Goal: Task Accomplishment & Management: Complete application form

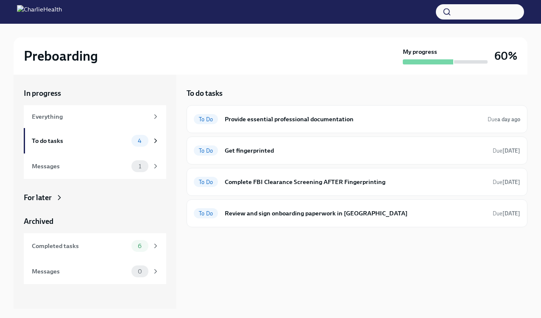
scroll to position [14, 0]
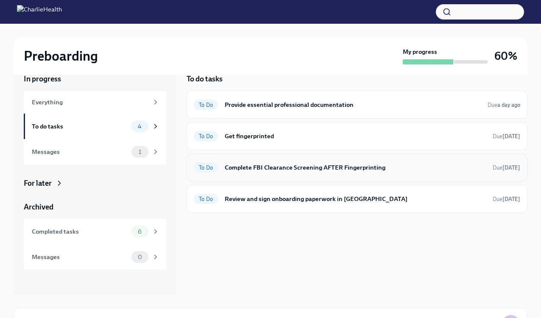
click at [385, 169] on h6 "Complete FBI Clearance Screening AFTER Fingerprinting" at bounding box center [355, 167] width 261 height 9
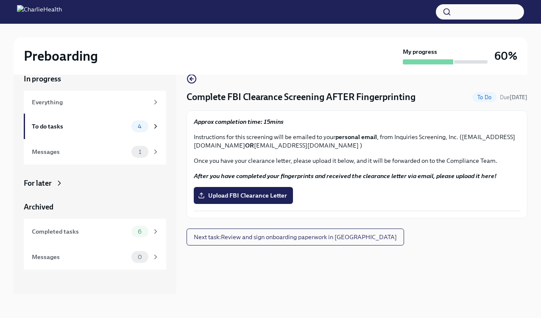
drag, startPoint x: 299, startPoint y: 146, endPoint x: 197, endPoint y: 145, distance: 101.8
click at [197, 145] on p "Instructions for this screening will be emailed to your personal email , from I…" at bounding box center [357, 141] width 326 height 17
click at [335, 183] on div "Approx completion time: 15mins Instructions for this screening will be emailed …" at bounding box center [357, 164] width 326 height 94
click at [243, 196] on span "Upload FBI Clearance Letter" at bounding box center [243, 195] width 87 height 8
click at [0, 0] on input "Upload FBI Clearance Letter" at bounding box center [0, 0] width 0 height 0
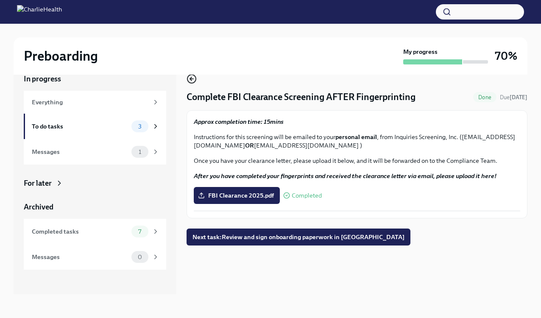
click at [192, 79] on icon "button" at bounding box center [192, 79] width 10 height 10
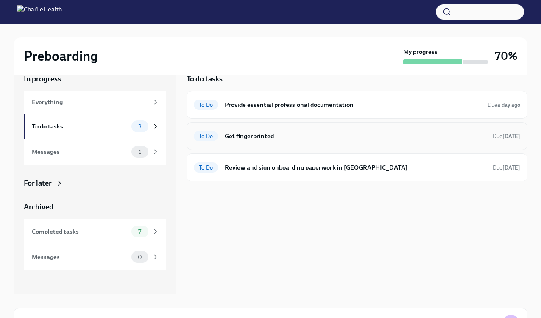
click at [246, 140] on h6 "Get fingerprinted" at bounding box center [355, 135] width 261 height 9
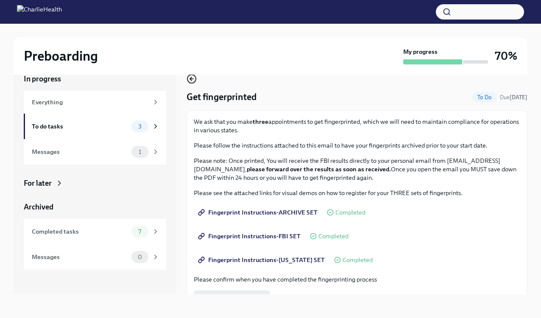
click at [189, 80] on icon "button" at bounding box center [192, 79] width 10 height 10
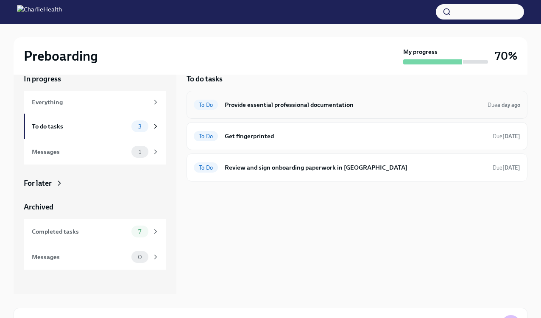
click at [422, 110] on div "To Do Provide essential professional documentation Due a day ago" at bounding box center [357, 105] width 326 height 14
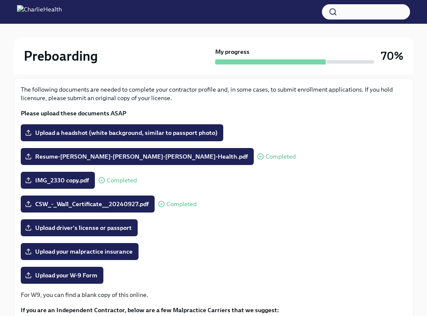
scroll to position [91, 0]
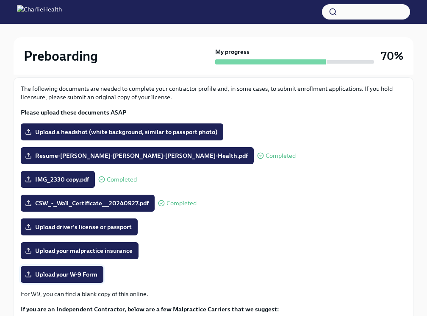
click at [88, 273] on span "Upload your W-9 Form" at bounding box center [62, 274] width 71 height 8
click at [0, 0] on input "Upload your W-9 Form" at bounding box center [0, 0] width 0 height 0
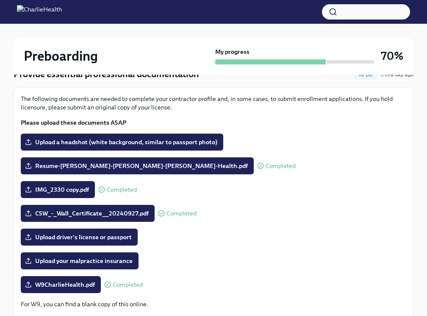
scroll to position [78, 0]
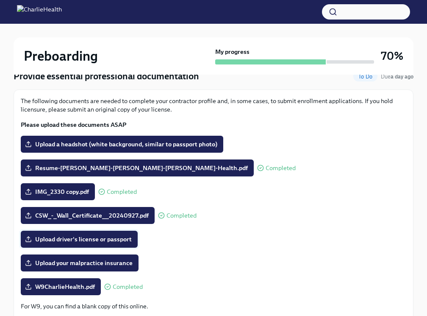
click at [126, 243] on span "Upload driver's license or passport" at bounding box center [79, 239] width 105 height 8
click at [0, 0] on input "Upload driver's license or passport" at bounding box center [0, 0] width 0 height 0
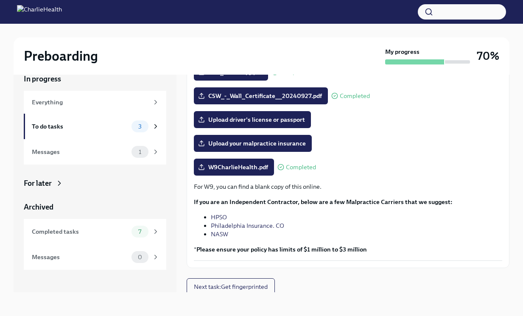
scroll to position [143, 0]
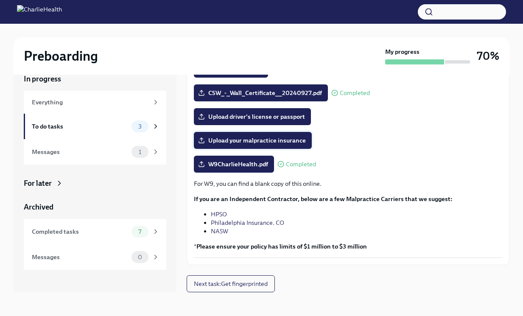
click at [275, 143] on span "Upload your malpractice insurance" at bounding box center [253, 140] width 106 height 8
click at [0, 0] on input "Upload your malpractice insurance" at bounding box center [0, 0] width 0 height 0
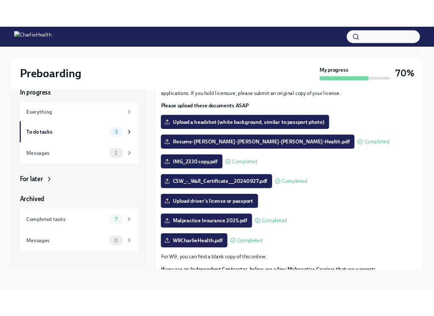
scroll to position [0, 0]
